Goal: Task Accomplishment & Management: Manage account settings

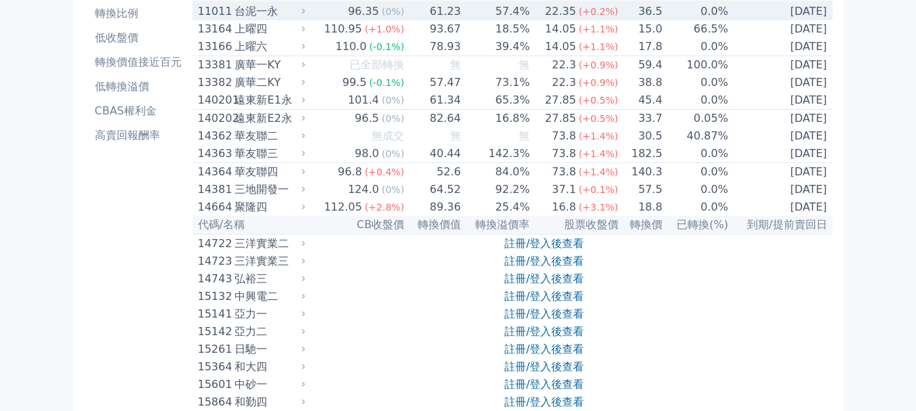
scroll to position [136, 0]
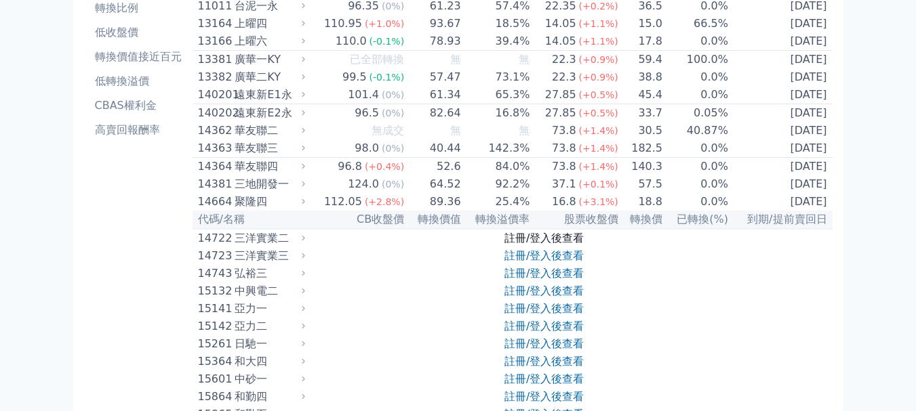
click at [552, 245] on link "註冊/登入後查看" at bounding box center [543, 238] width 79 height 13
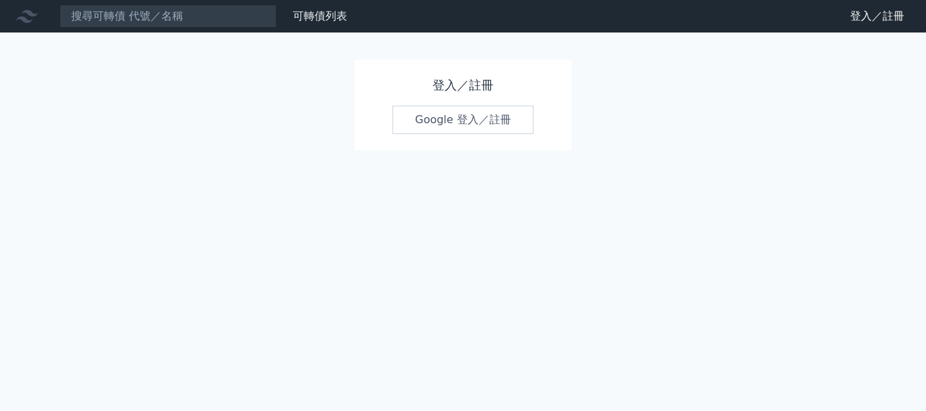
click at [468, 115] on link "Google 登入／註冊" at bounding box center [462, 120] width 141 height 28
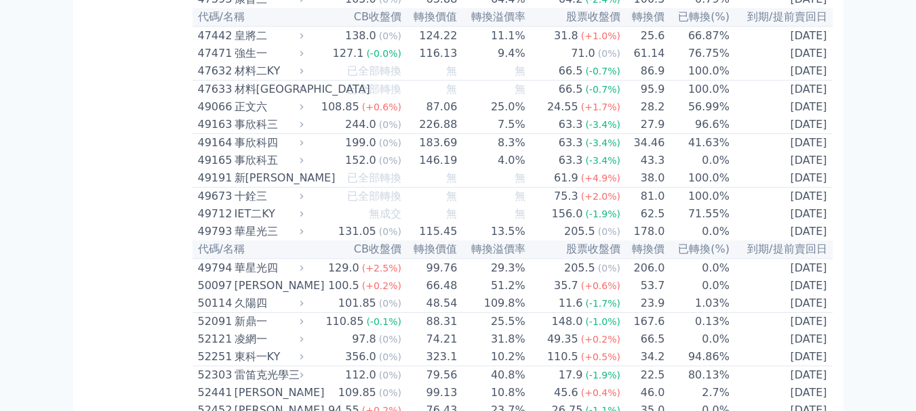
scroll to position [4066, 0]
